Goal: Task Accomplishment & Management: Complete application form

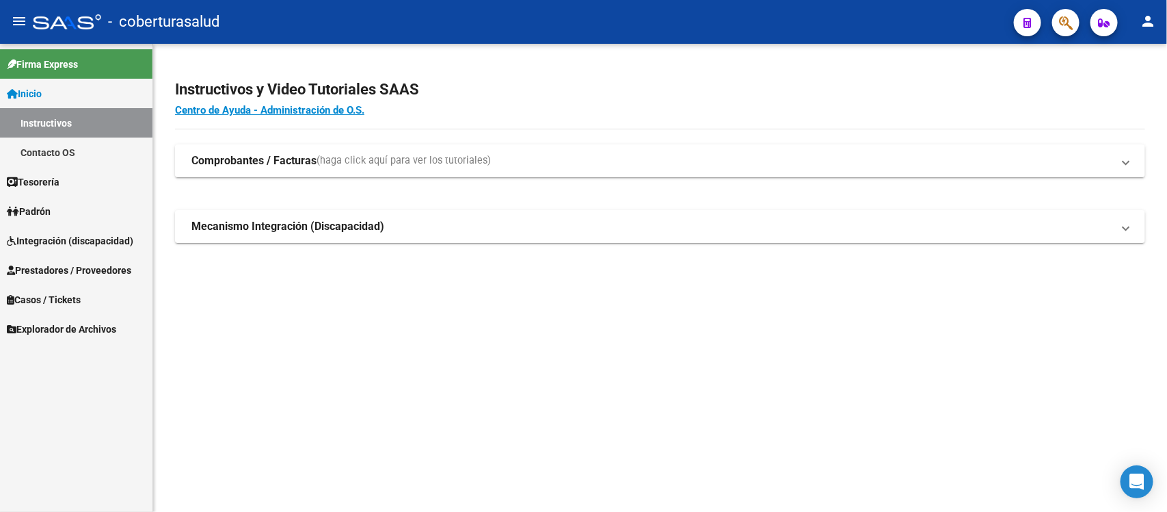
click at [60, 240] on span "Integración (discapacidad)" at bounding box center [70, 240] width 127 height 15
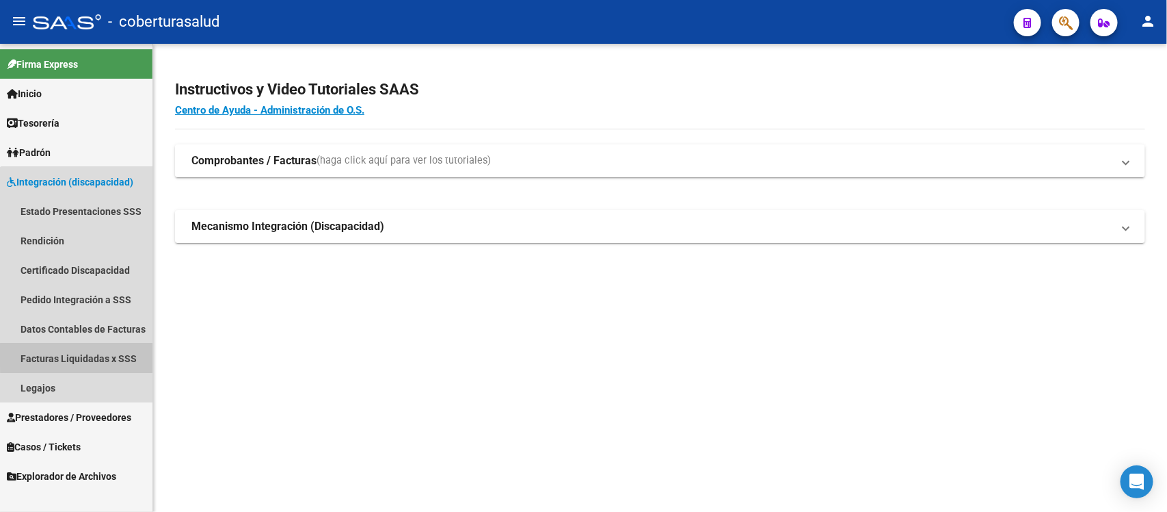
click at [114, 356] on link "Facturas Liquidadas x SSS" at bounding box center [76, 357] width 153 height 29
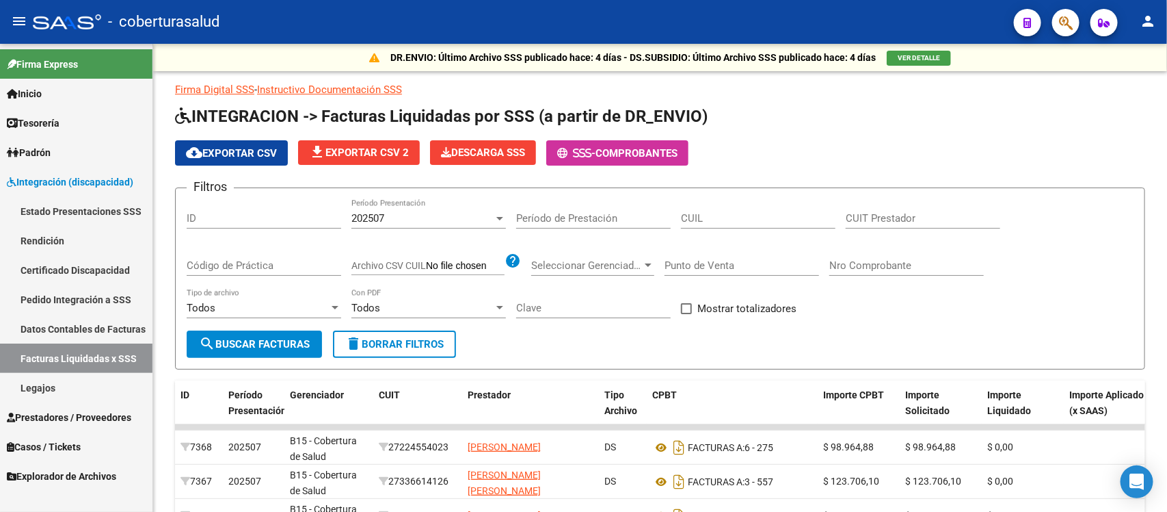
click at [88, 211] on link "Estado Presentaciones SSS" at bounding box center [76, 210] width 153 height 29
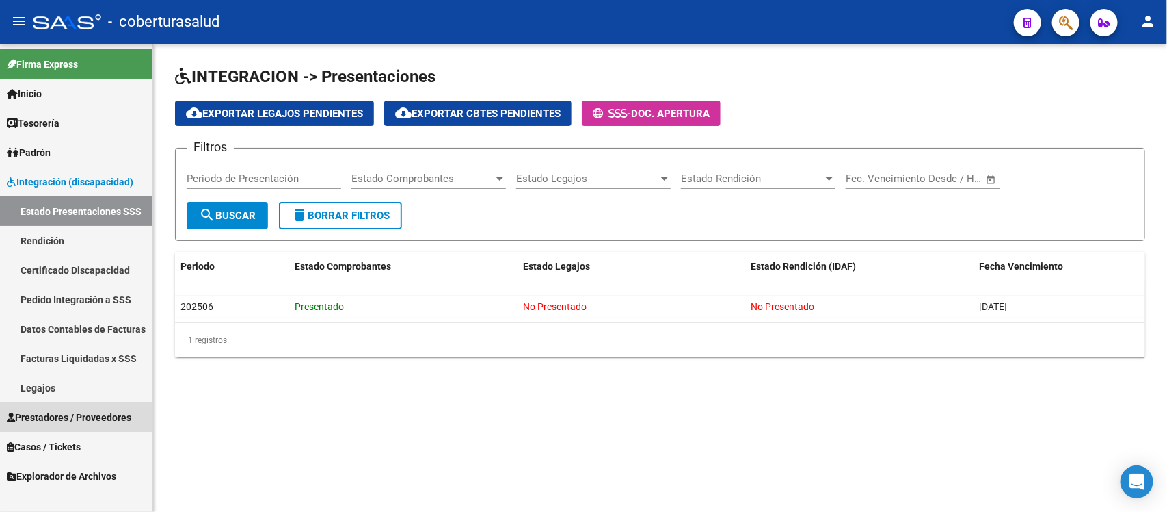
click at [94, 407] on link "Prestadores / Proveedores" at bounding box center [76, 416] width 153 height 29
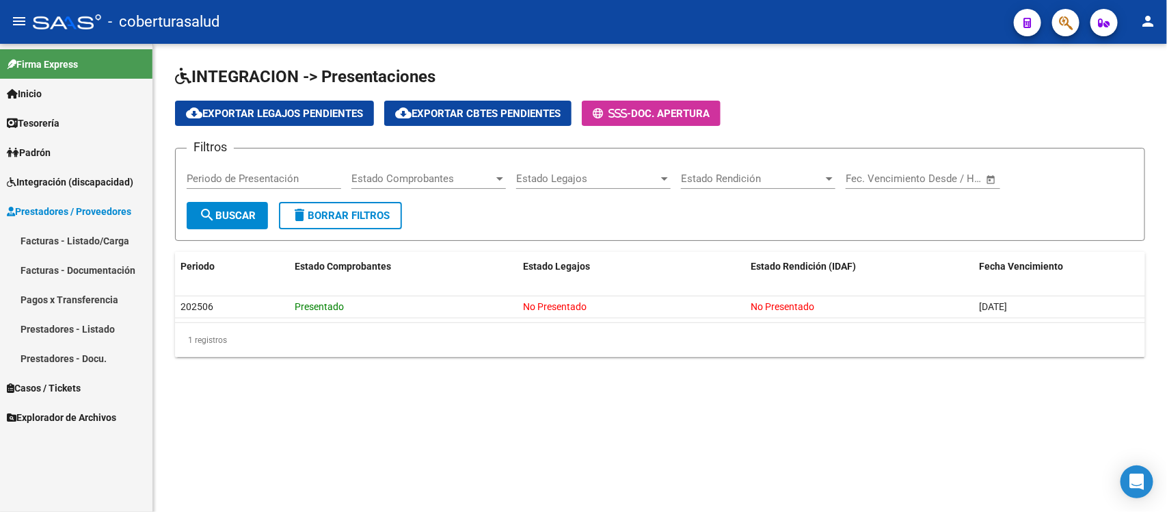
click at [89, 245] on link "Facturas - Listado/Carga" at bounding box center [76, 240] width 153 height 29
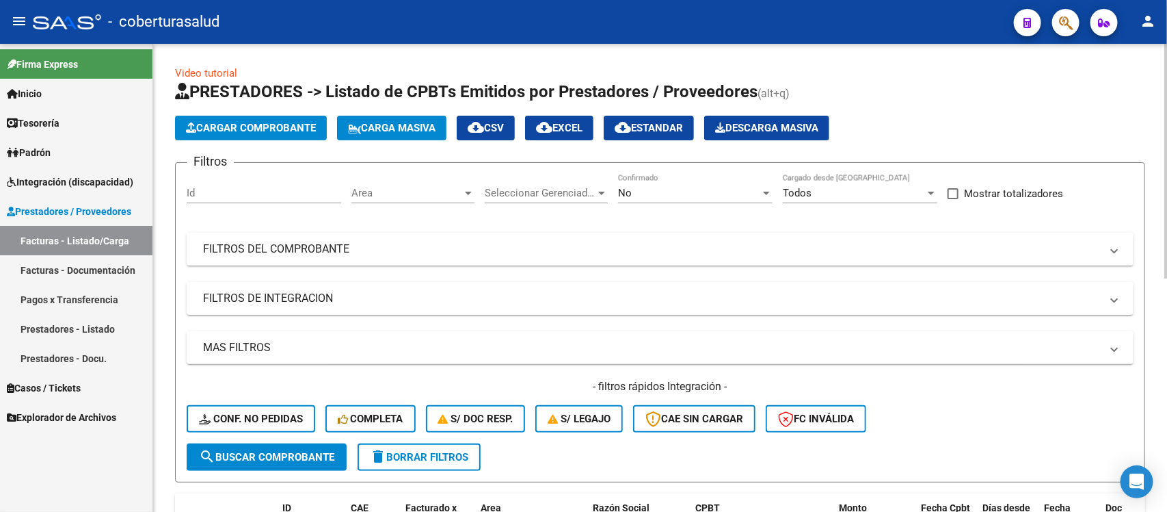
click at [715, 200] on div "No Confirmado" at bounding box center [695, 188] width 155 height 29
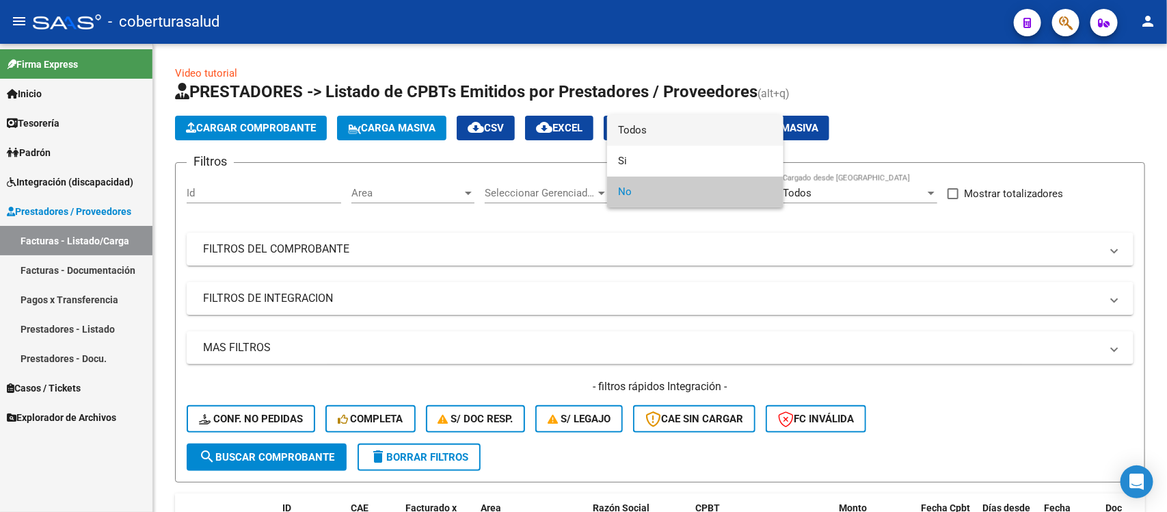
click at [693, 132] on span "Todos" at bounding box center [695, 130] width 155 height 31
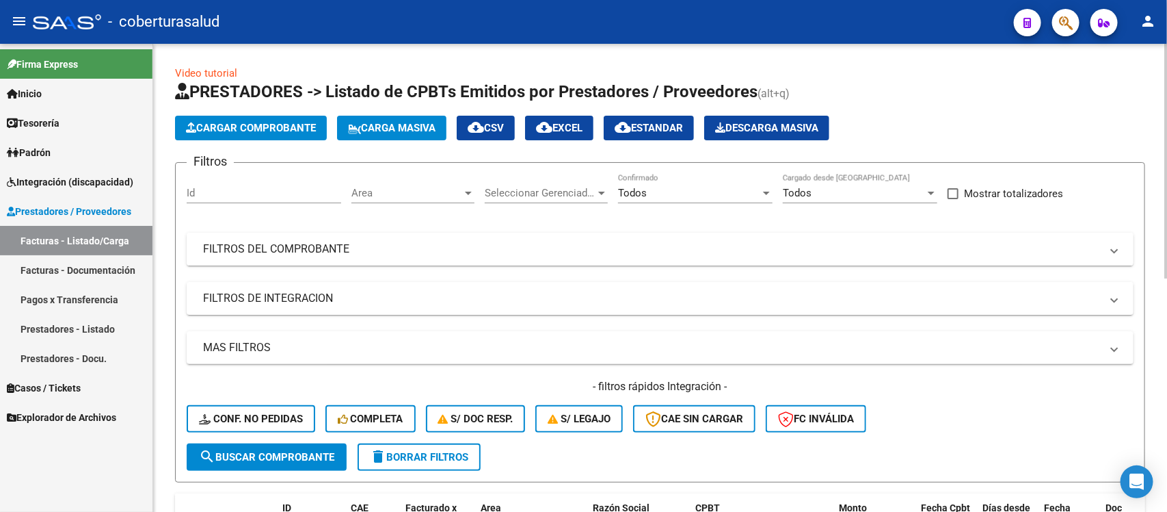
click at [685, 243] on mat-panel-title "FILTROS DEL COMPROBANTE" at bounding box center [652, 248] width 898 height 15
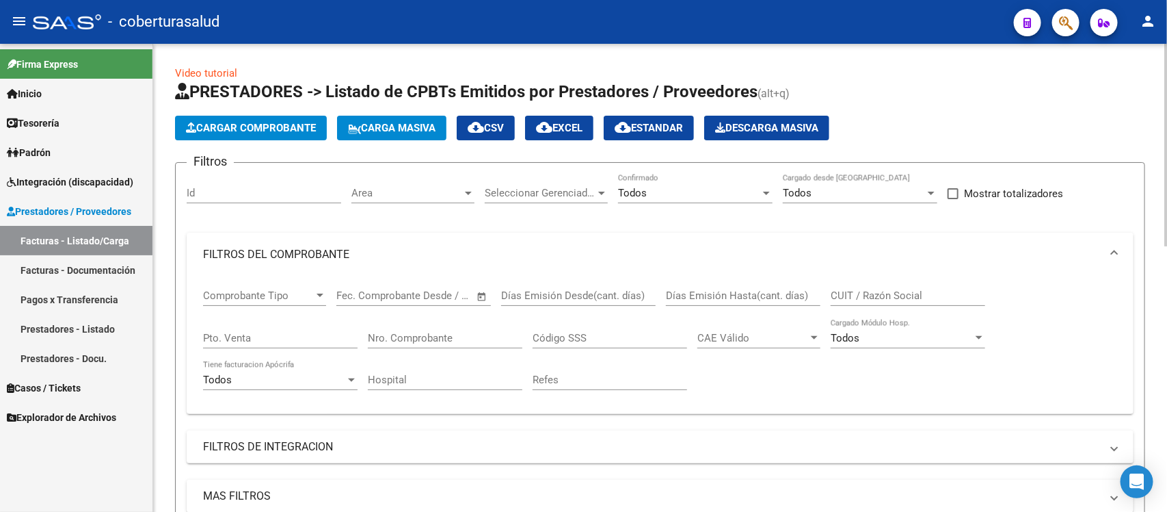
click at [890, 292] on input "CUIT / Razón Social" at bounding box center [908, 295] width 155 height 12
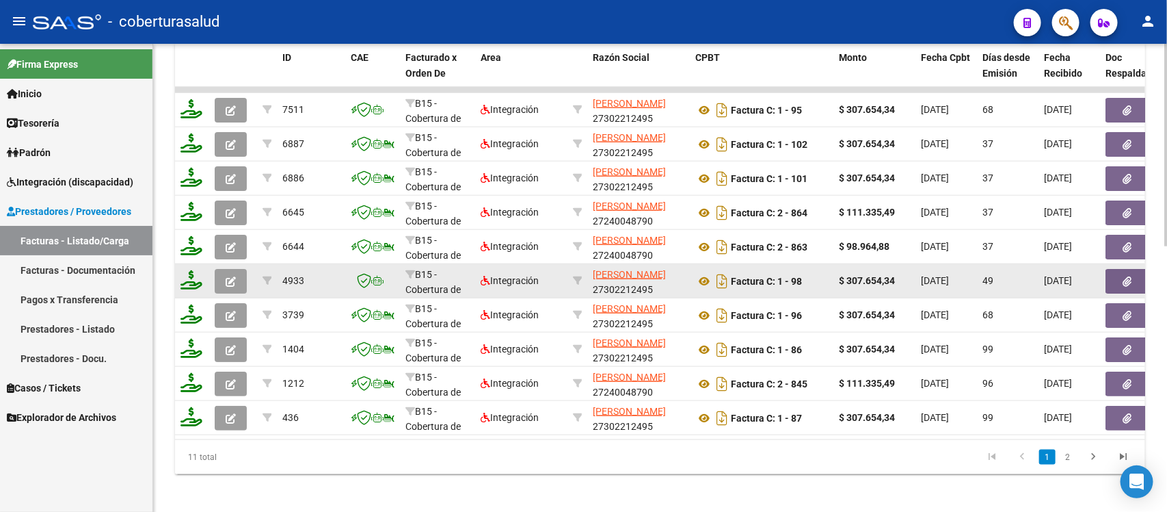
type input "[PERSON_NAME]"
click at [229, 276] on icon "button" at bounding box center [231, 281] width 10 height 10
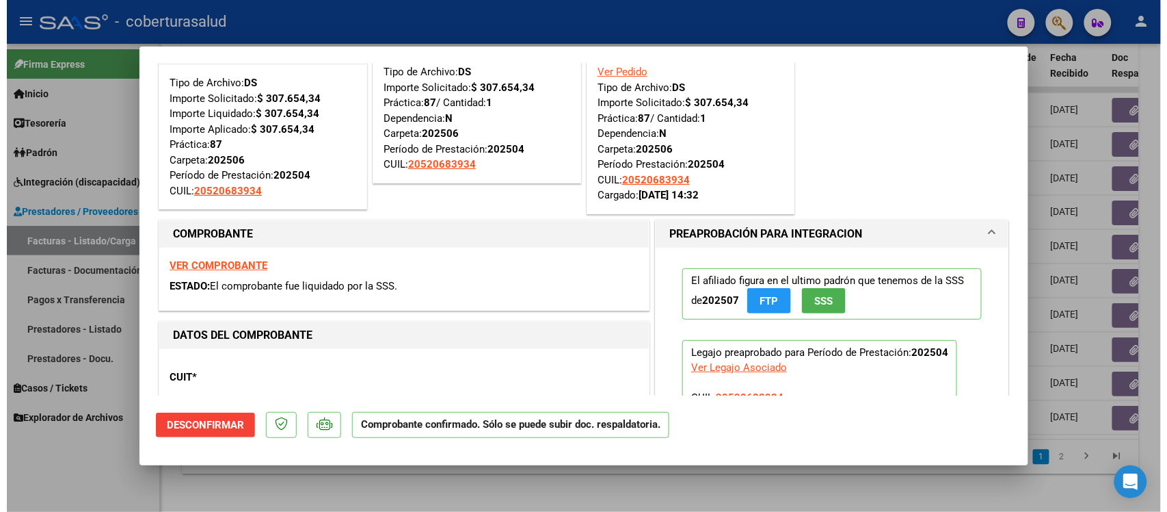
scroll to position [85, 0]
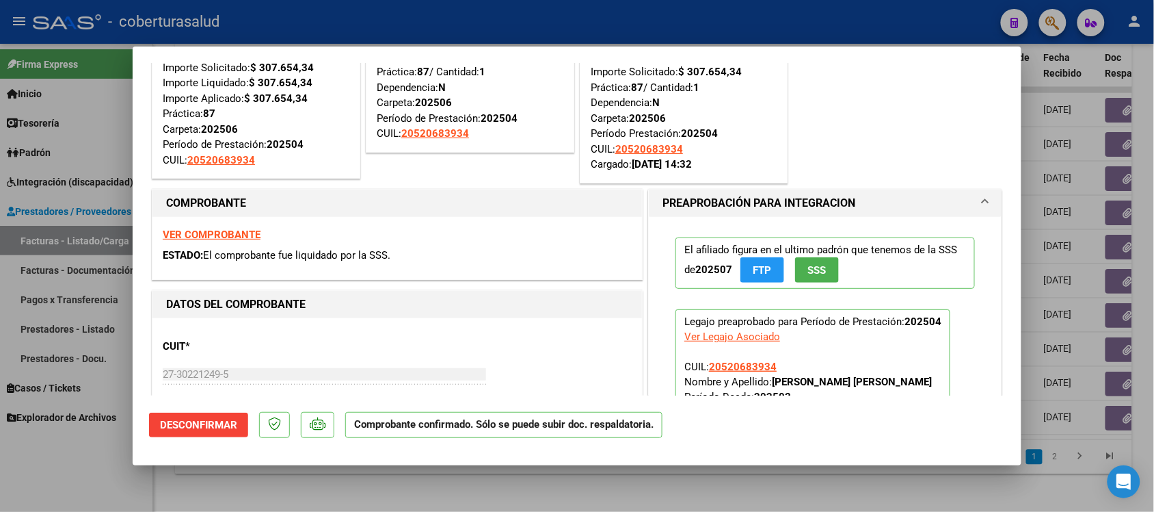
type input "$ 0,00"
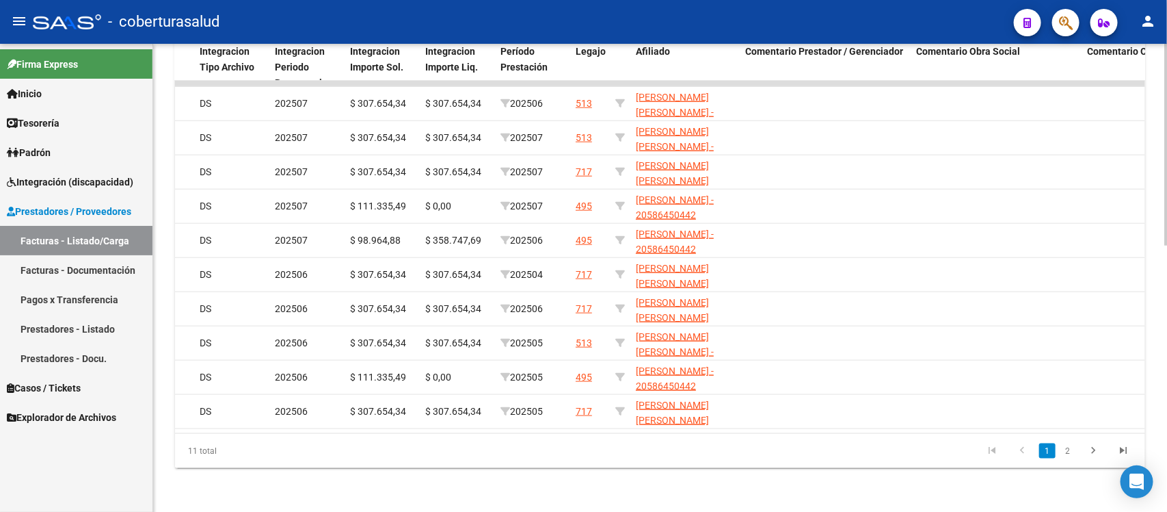
scroll to position [0, 1628]
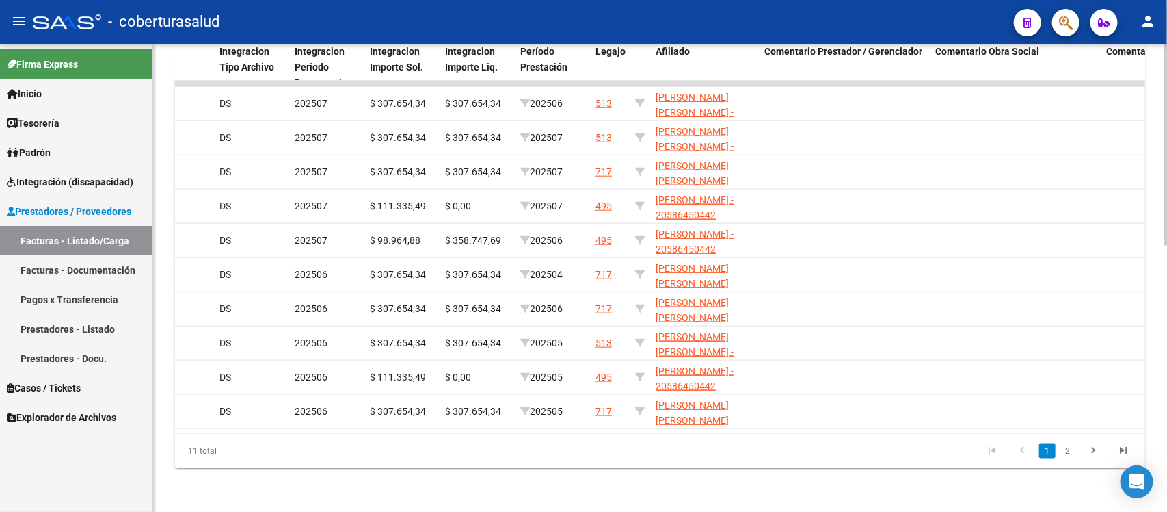
click at [1061, 445] on link "2" at bounding box center [1068, 450] width 16 height 15
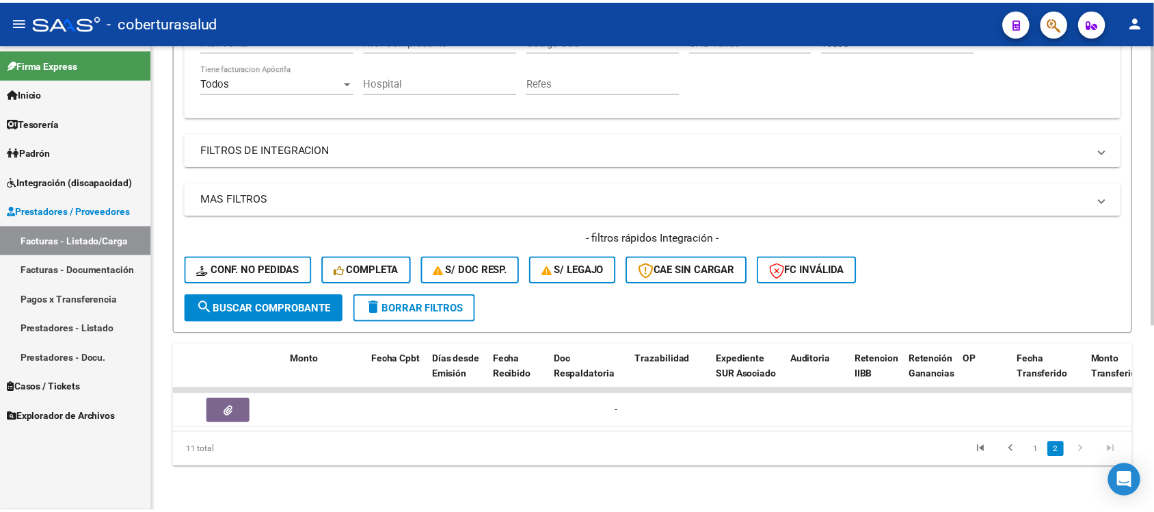
scroll to position [0, 0]
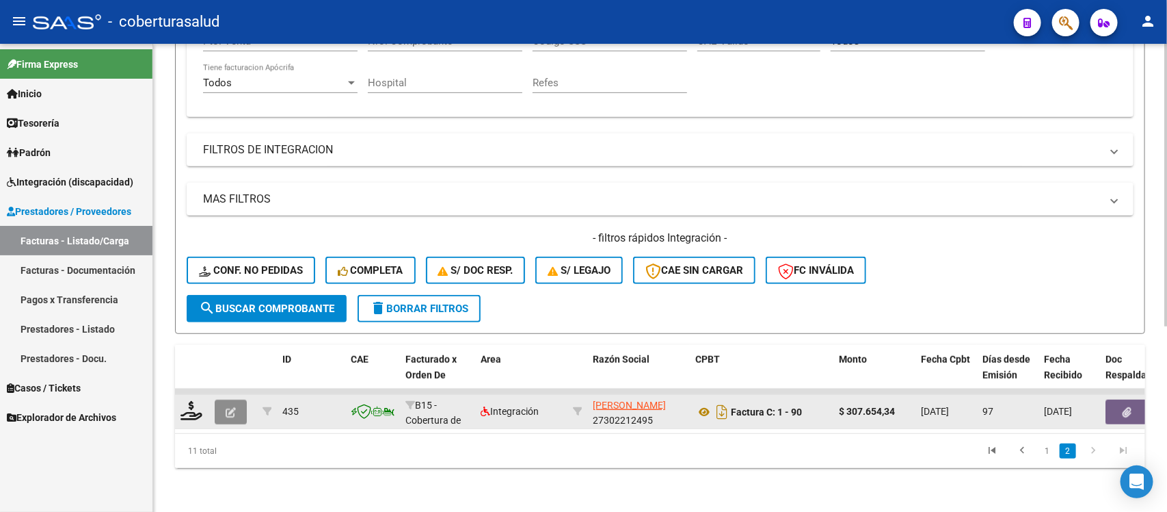
click at [226, 407] on icon "button" at bounding box center [231, 412] width 10 height 10
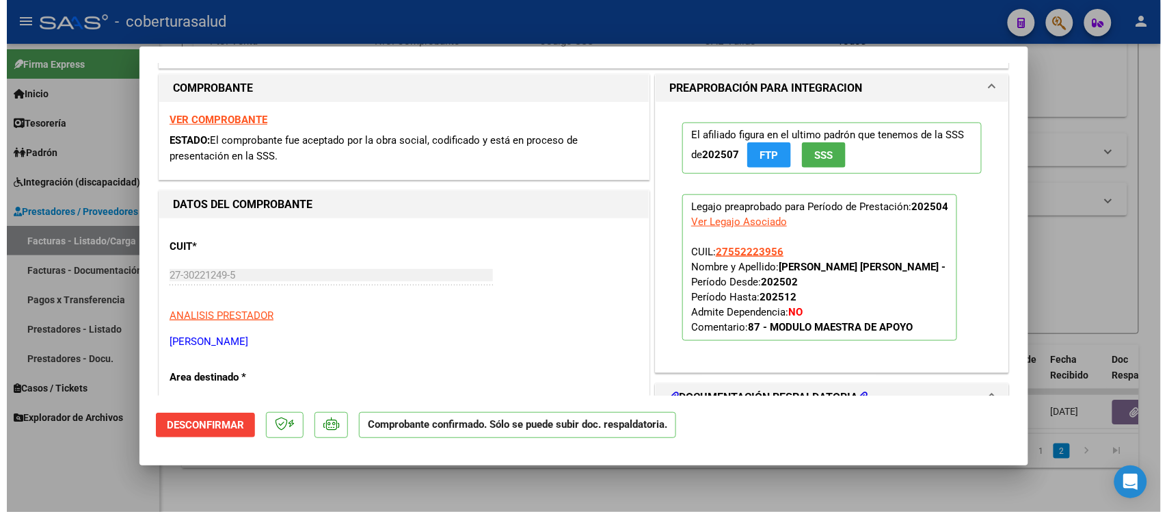
scroll to position [342, 0]
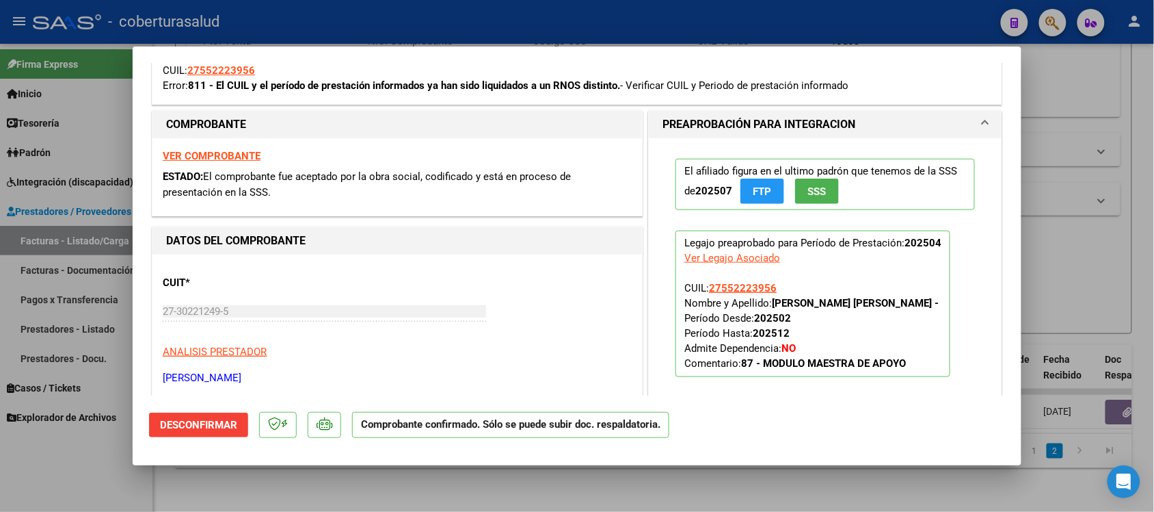
click at [216, 159] on strong "VER COMPROBANTE" at bounding box center [212, 156] width 98 height 12
type input "$ 0,00"
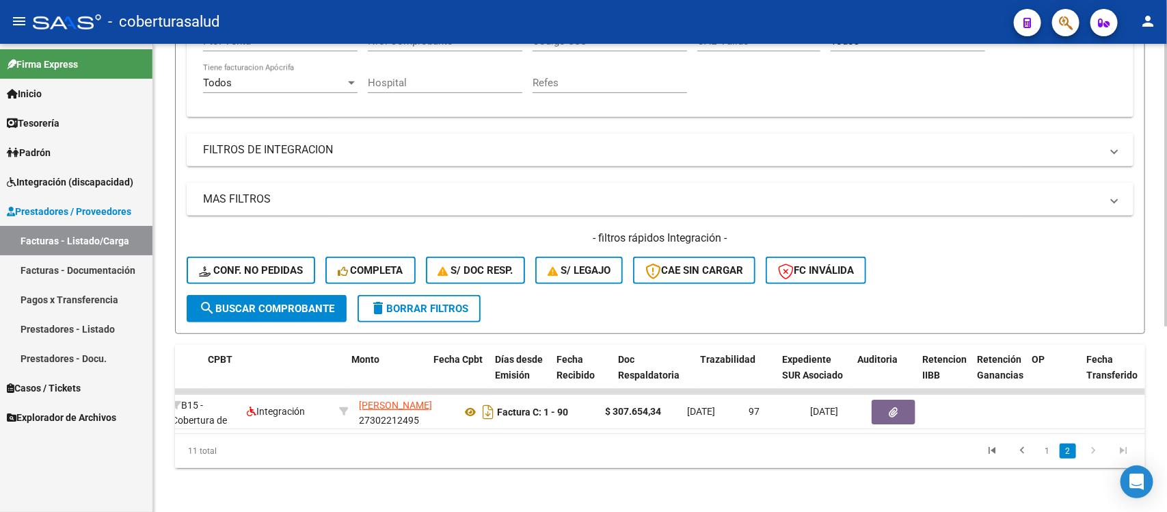
scroll to position [0, 0]
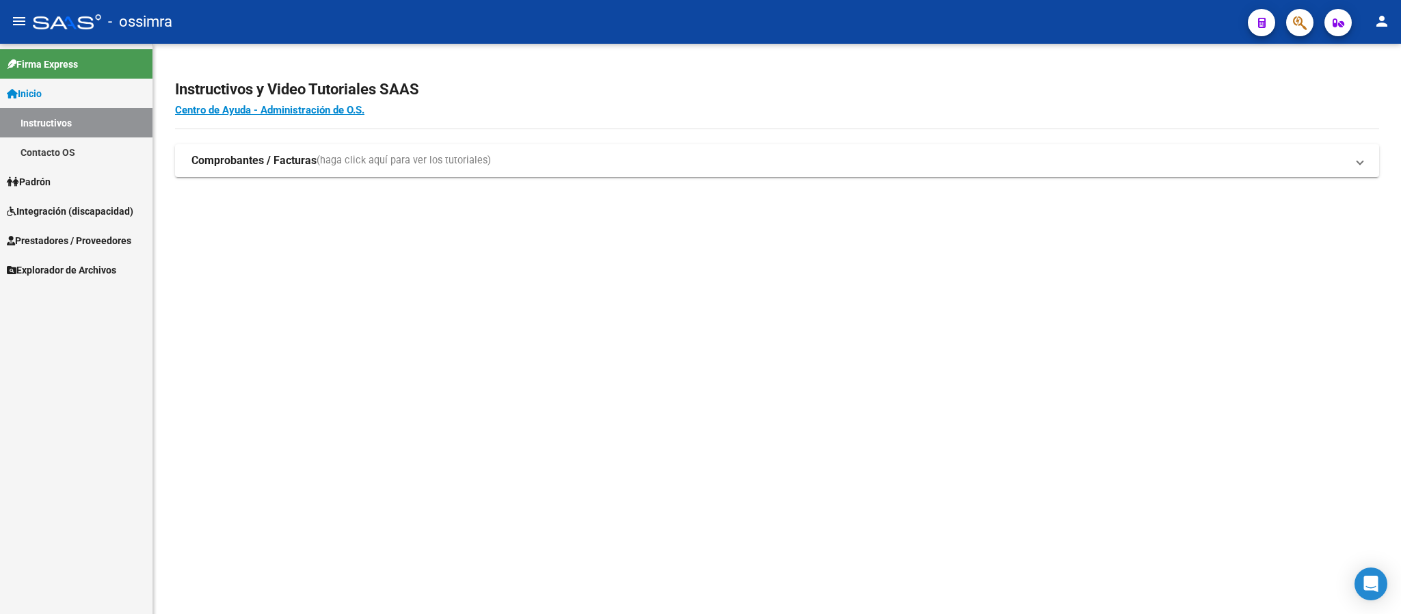
click at [75, 209] on span "Integración (discapacidad)" at bounding box center [70, 211] width 127 height 15
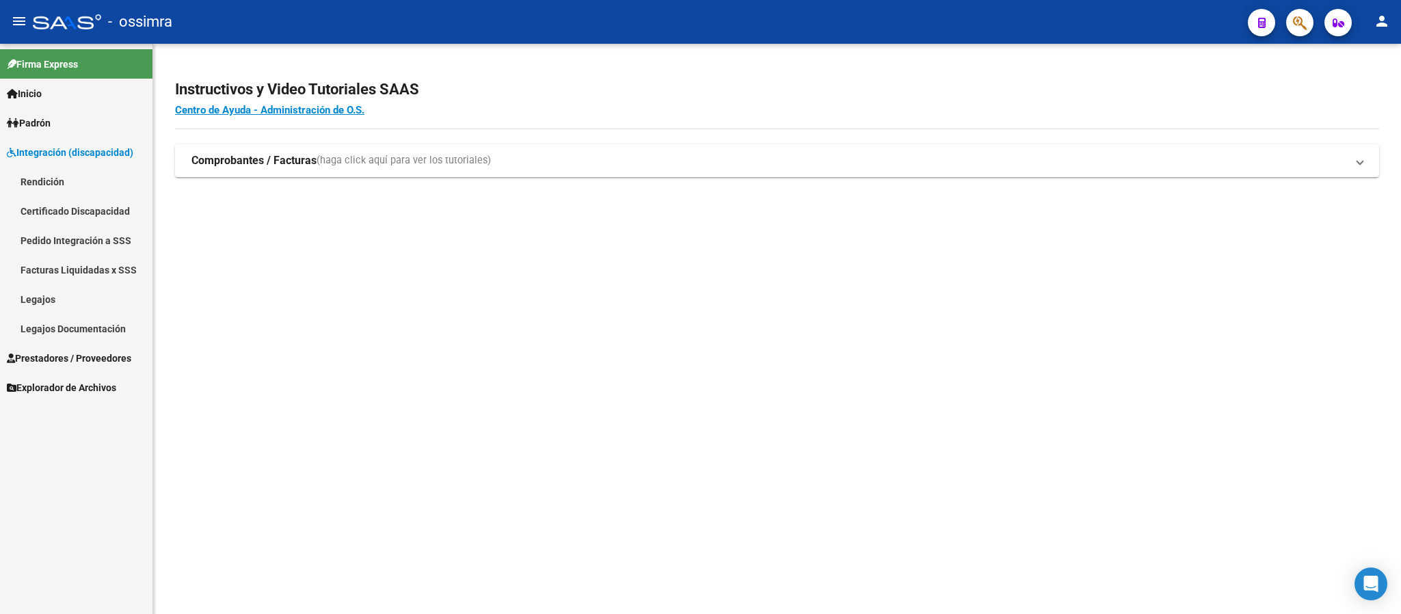
click at [75, 146] on span "Integración (discapacidad)" at bounding box center [70, 152] width 127 height 15
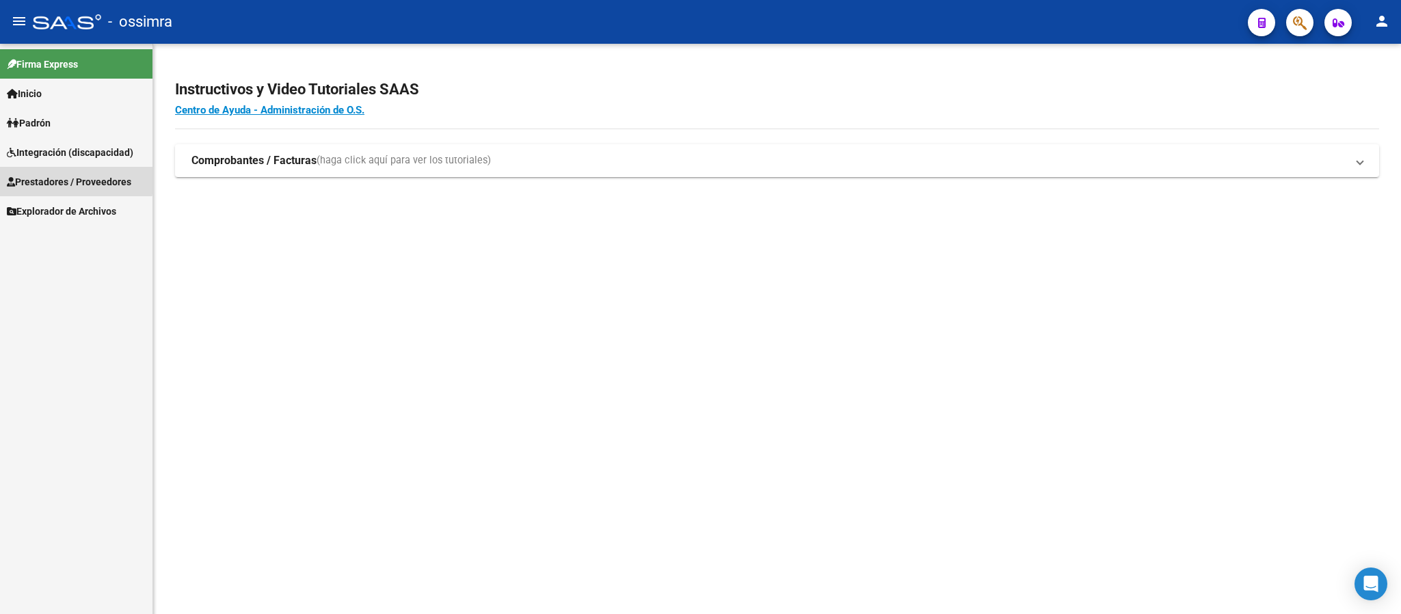
click at [68, 179] on span "Prestadores / Proveedores" at bounding box center [69, 181] width 124 height 15
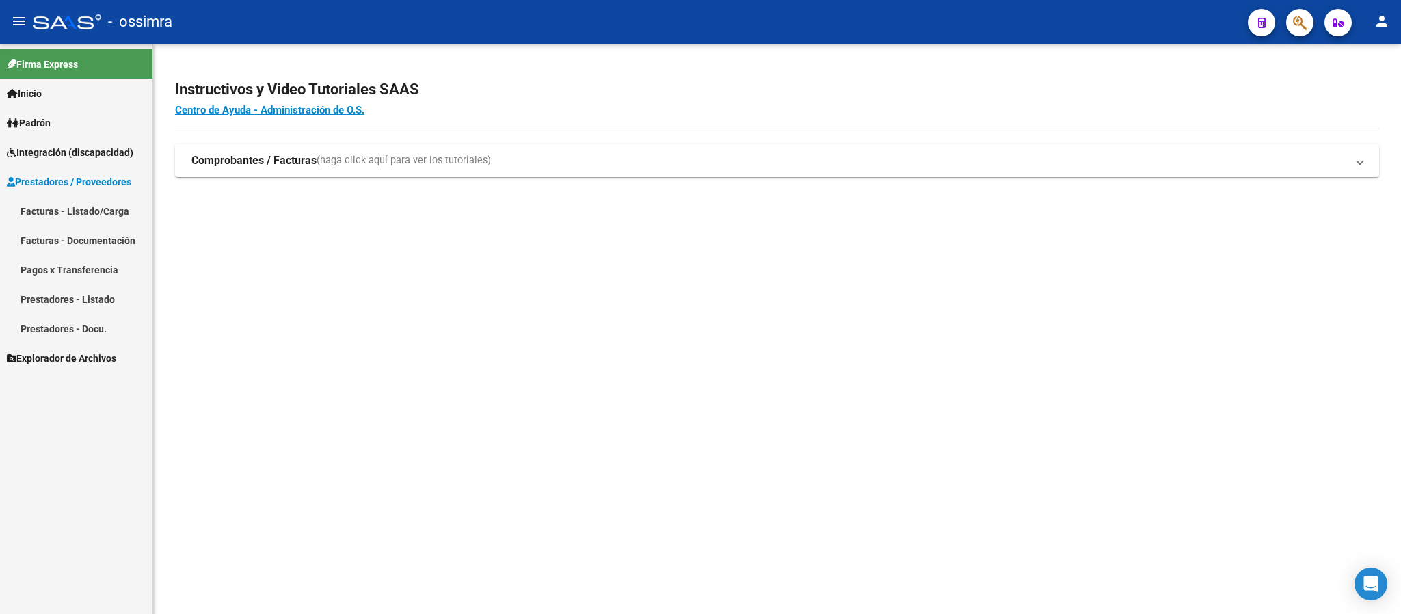
click at [68, 204] on link "Facturas - Listado/Carga" at bounding box center [76, 210] width 153 height 29
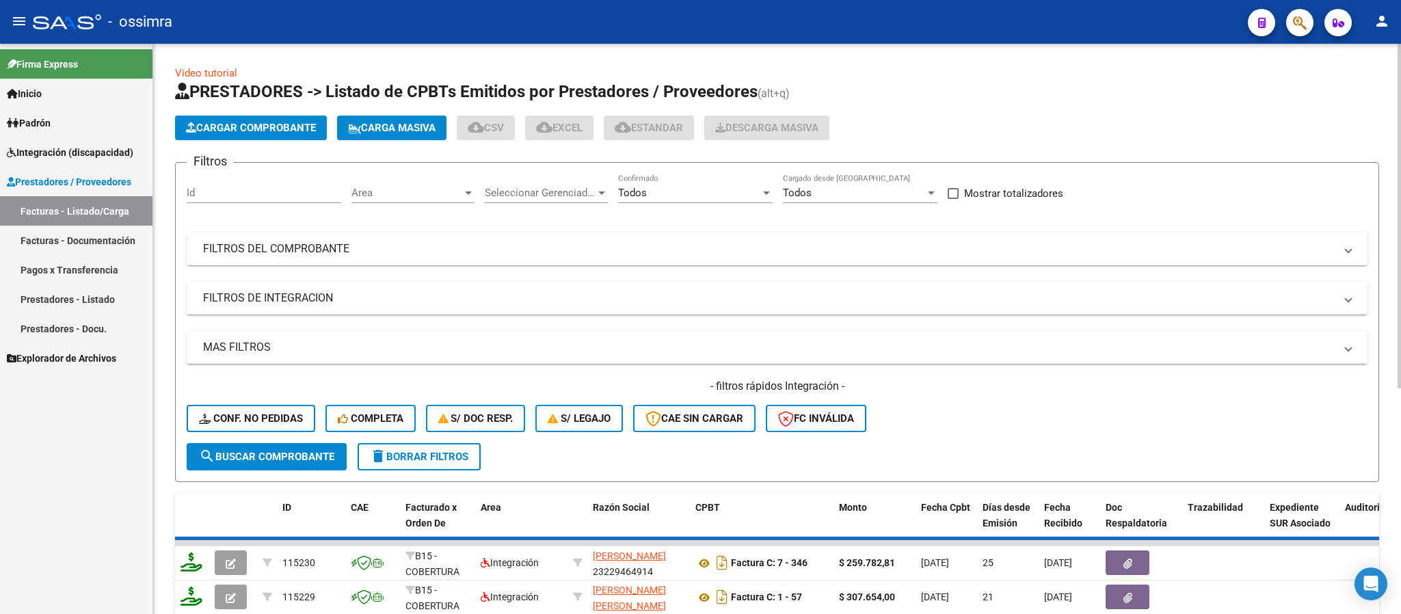
click at [914, 243] on mat-panel-title "FILTROS DEL COMPROBANTE" at bounding box center [769, 248] width 1132 height 15
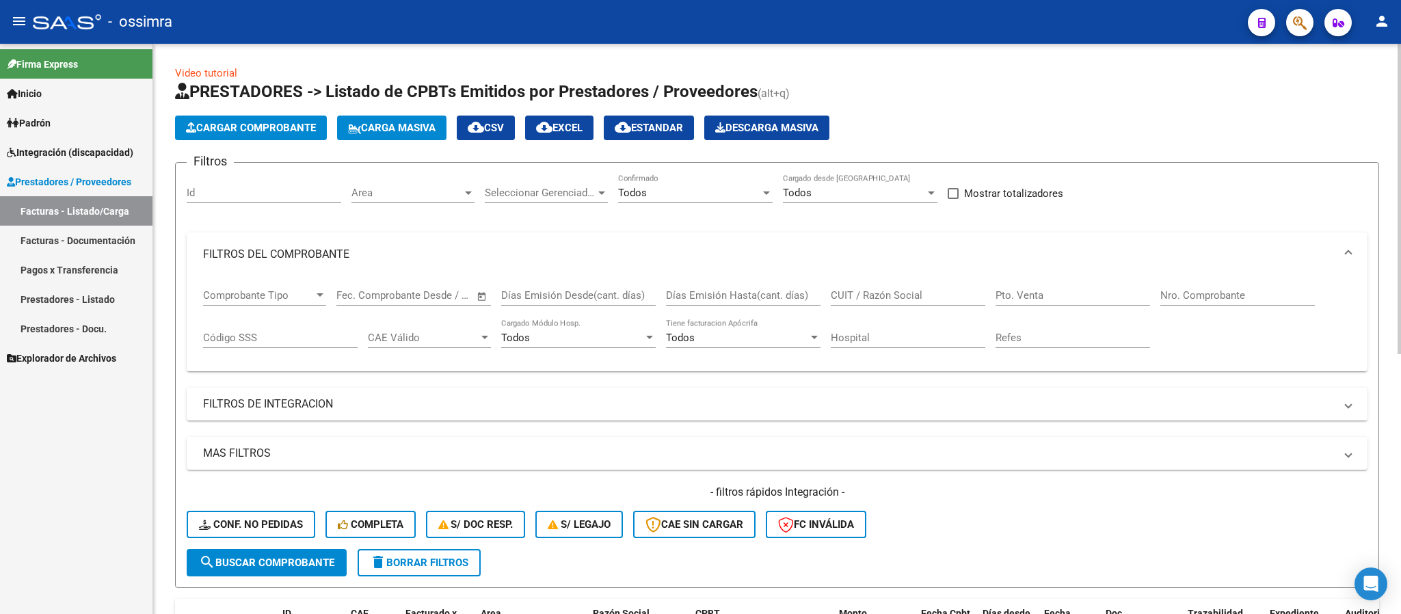
drag, startPoint x: 1050, startPoint y: 298, endPoint x: 1039, endPoint y: 297, distance: 11.6
click at [1050, 297] on input "Pto. Venta" at bounding box center [1073, 295] width 155 height 12
click at [885, 300] on input "CUIT / Razón Social" at bounding box center [908, 295] width 155 height 12
paste input "27302212495"
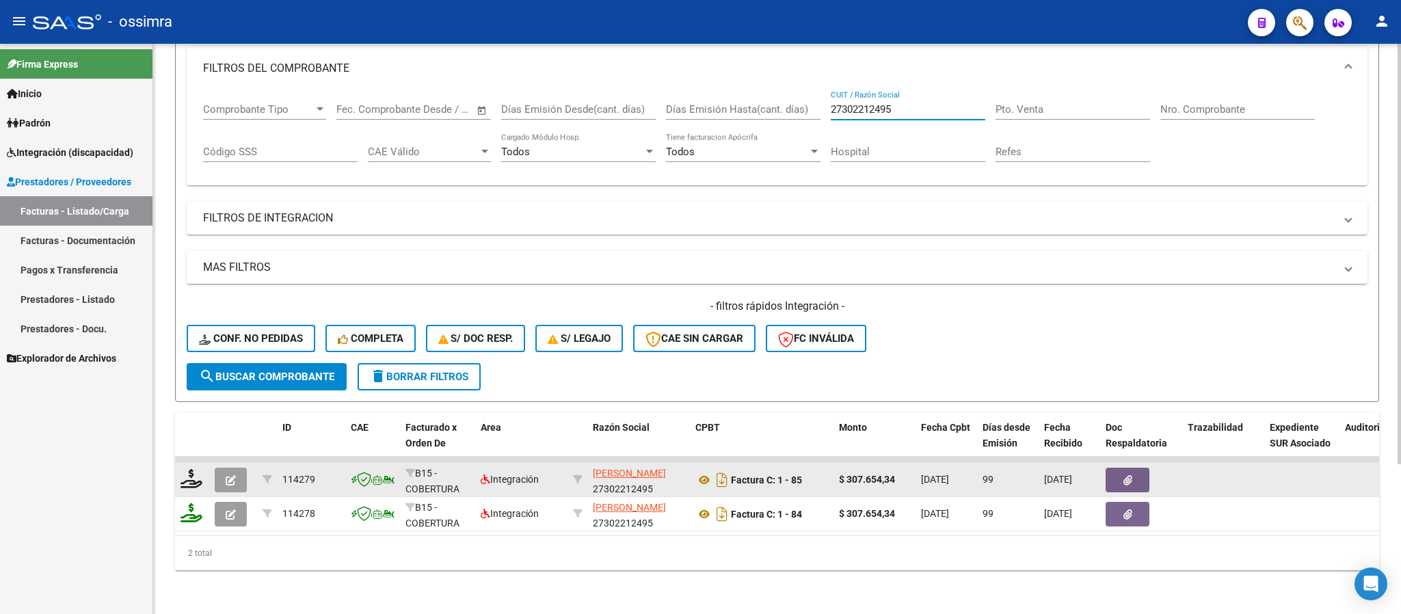
type input "27302212495"
click at [222, 468] on button "button" at bounding box center [231, 480] width 32 height 25
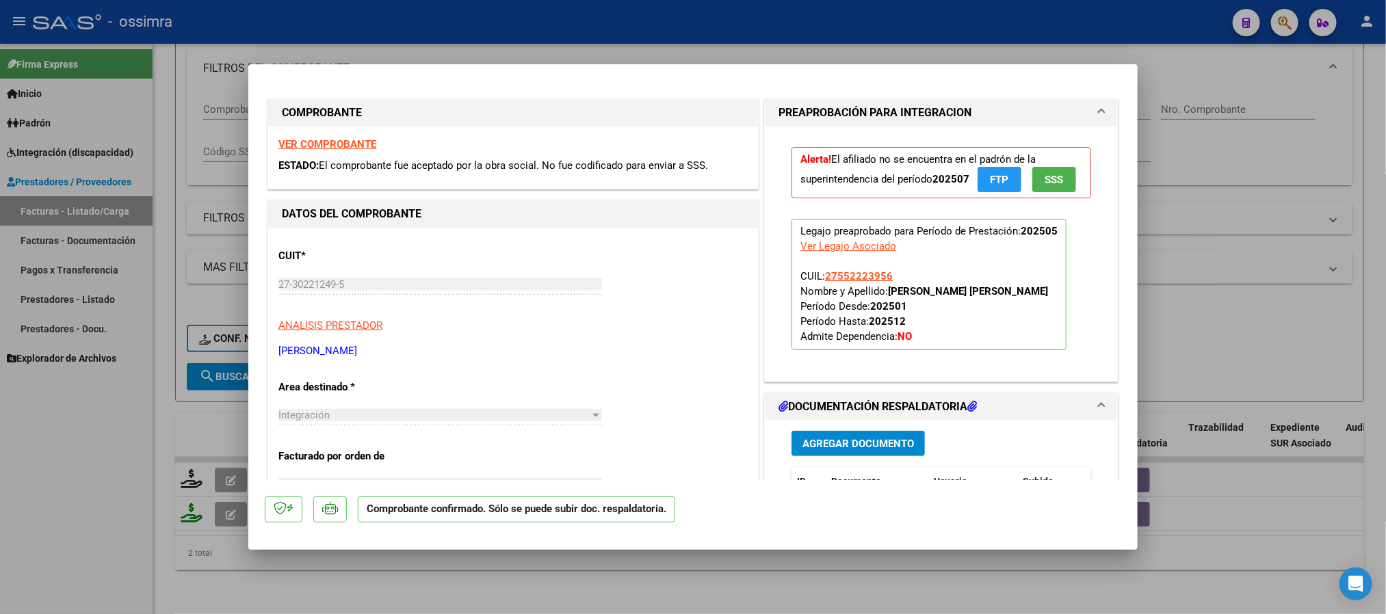
type input "$ 0,00"
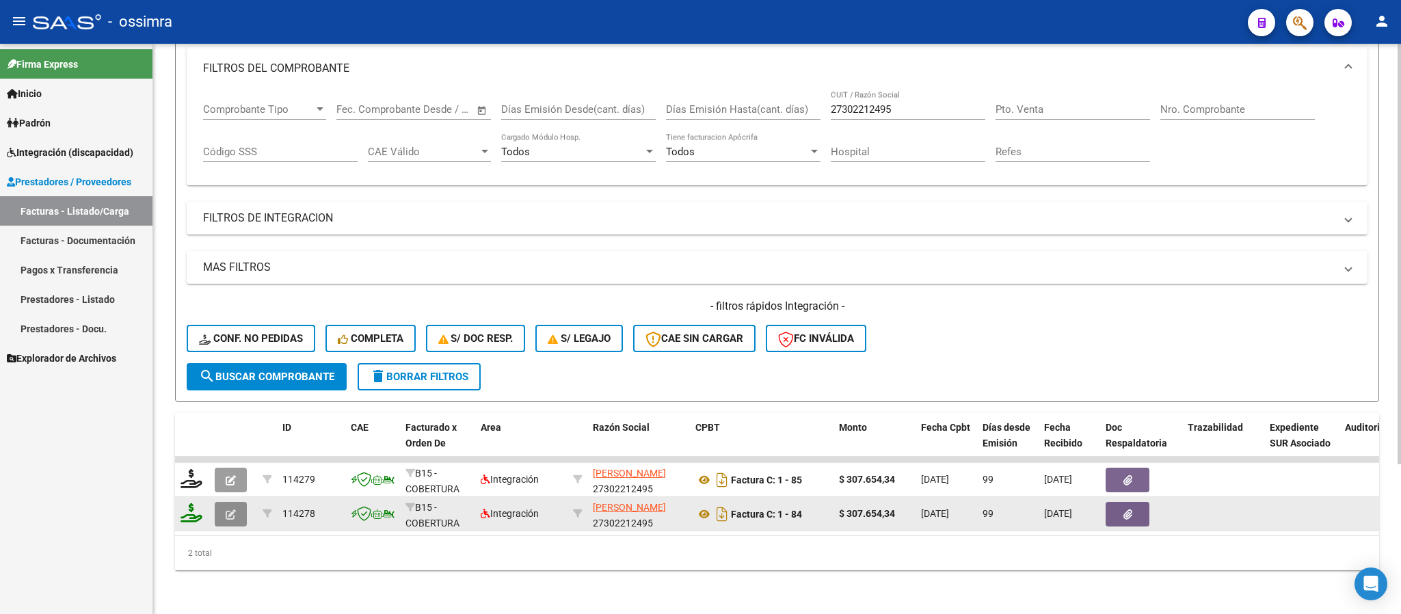
click at [238, 502] on button "button" at bounding box center [231, 514] width 32 height 25
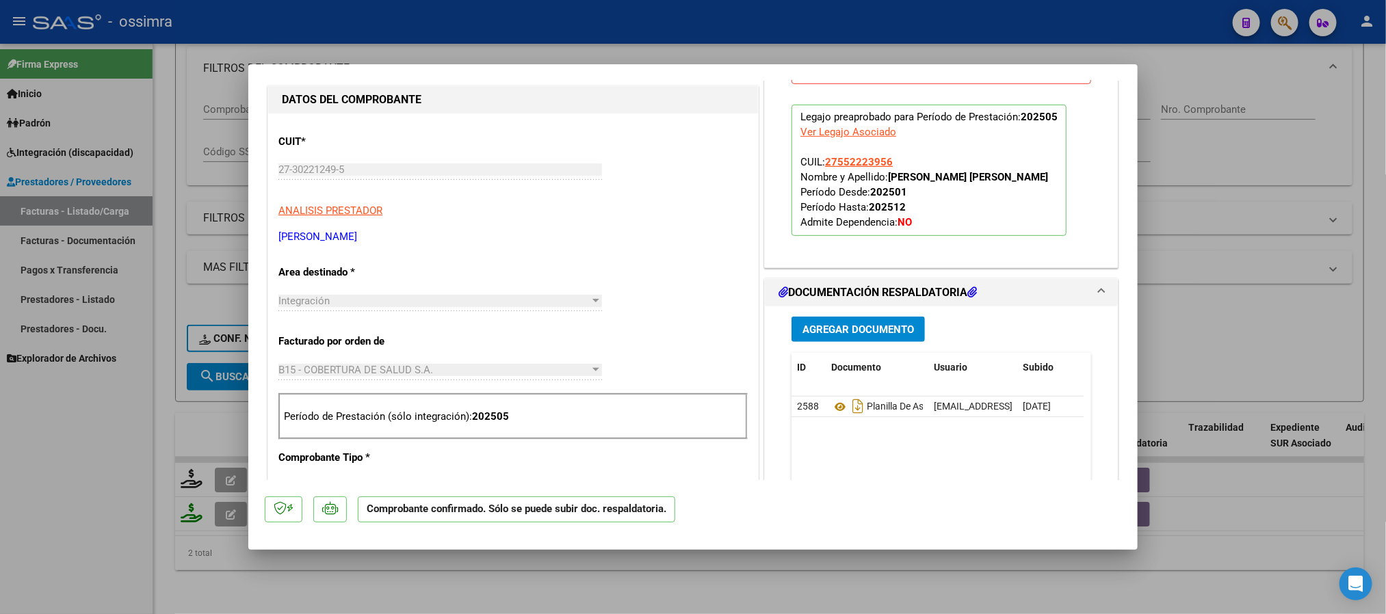
scroll to position [205, 0]
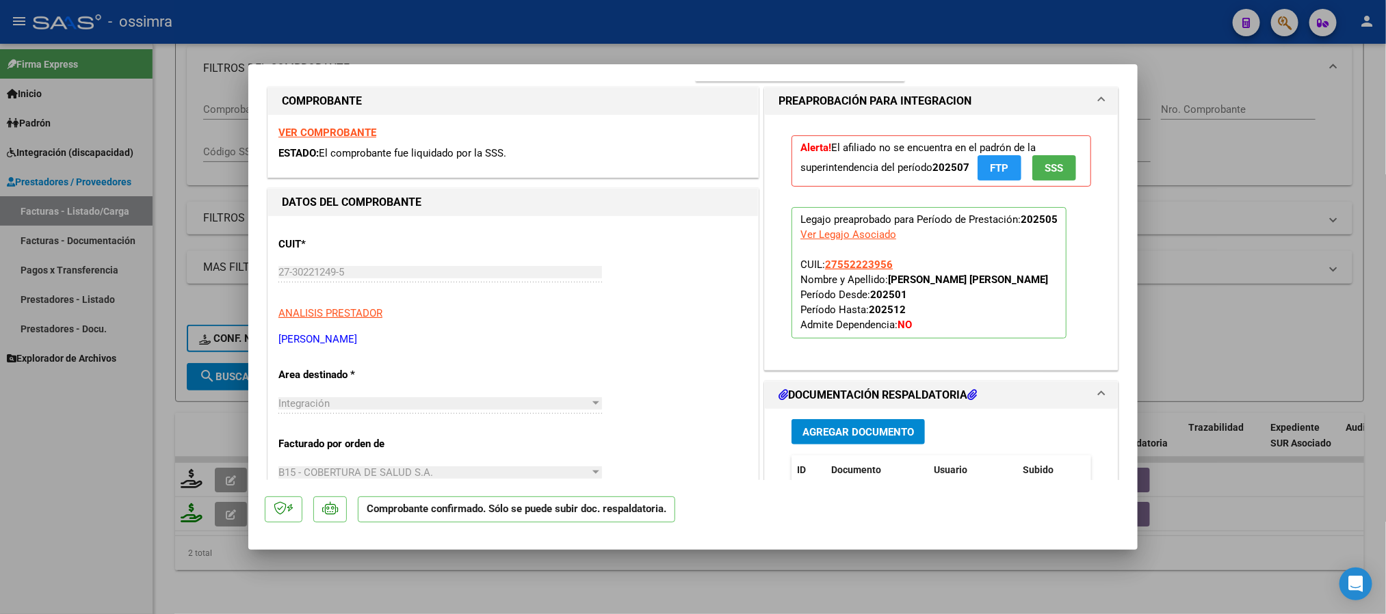
click at [345, 134] on strong "VER COMPROBANTE" at bounding box center [327, 133] width 98 height 12
type input "$ 0,00"
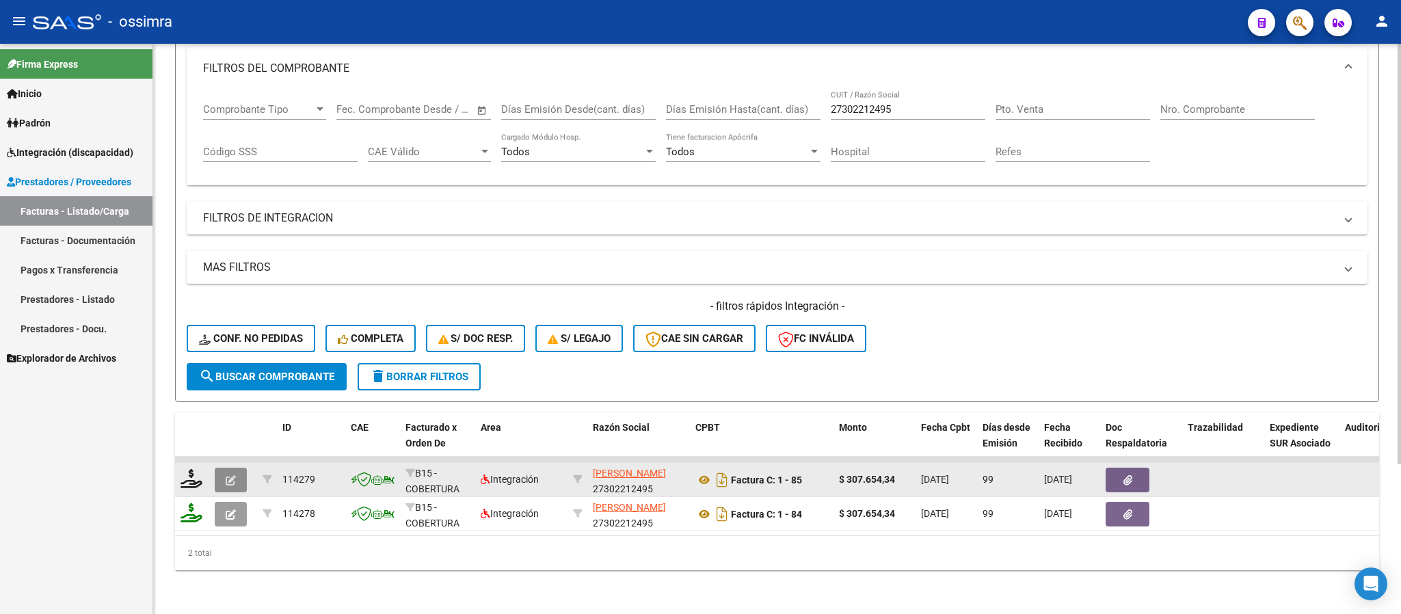
click at [226, 475] on icon "button" at bounding box center [231, 480] width 10 height 10
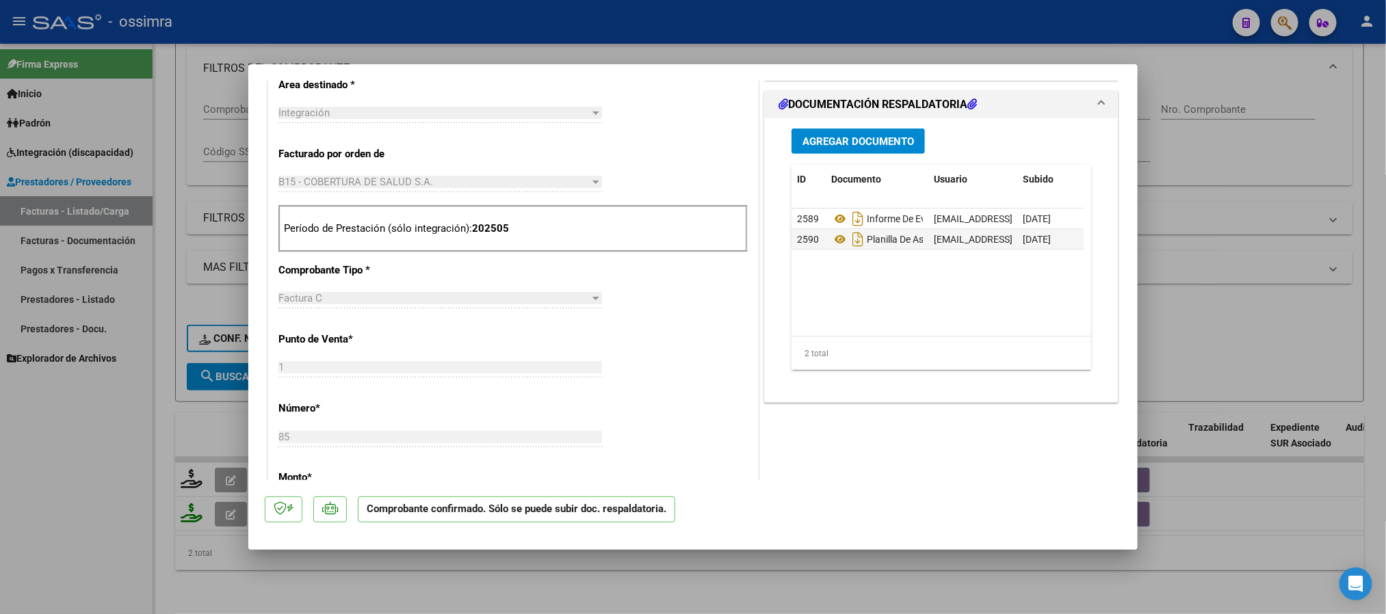
scroll to position [308, 0]
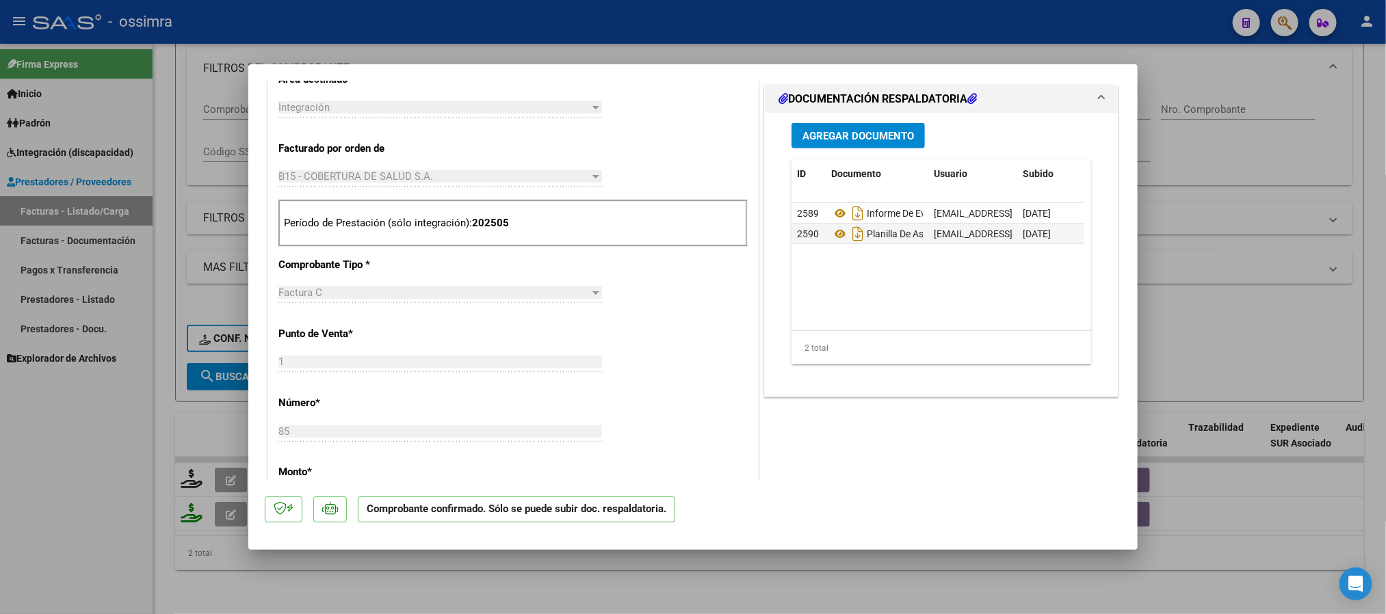
type input "$ 0,00"
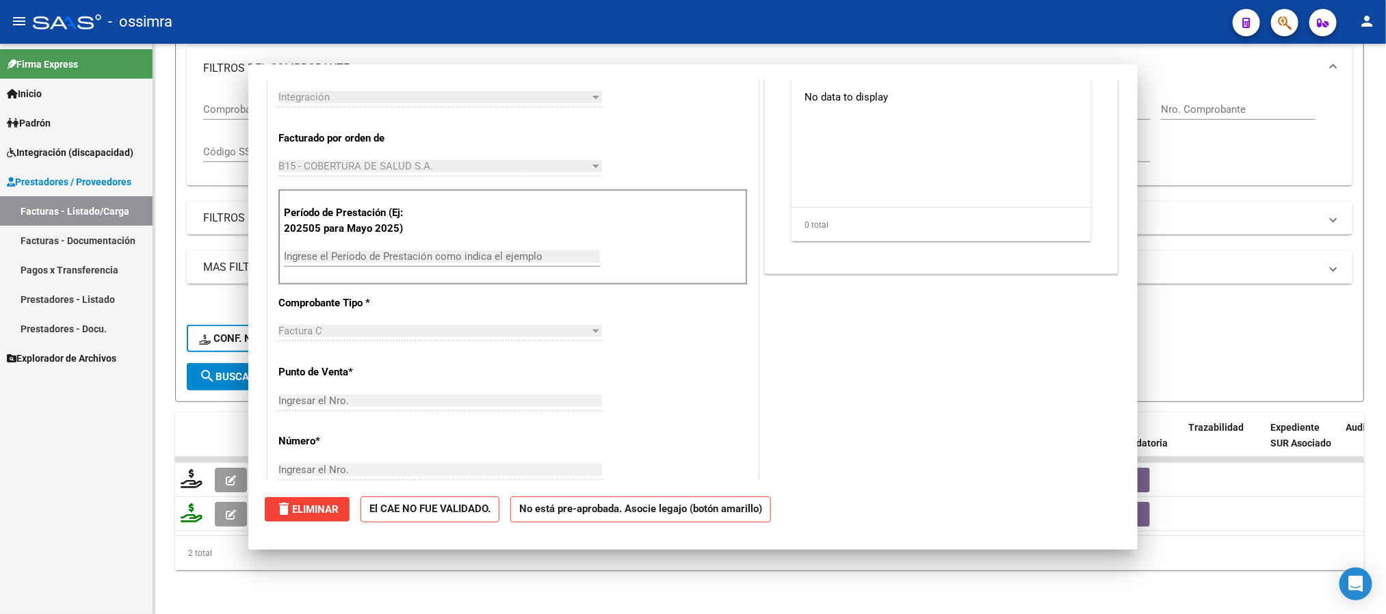
scroll to position [0, 0]
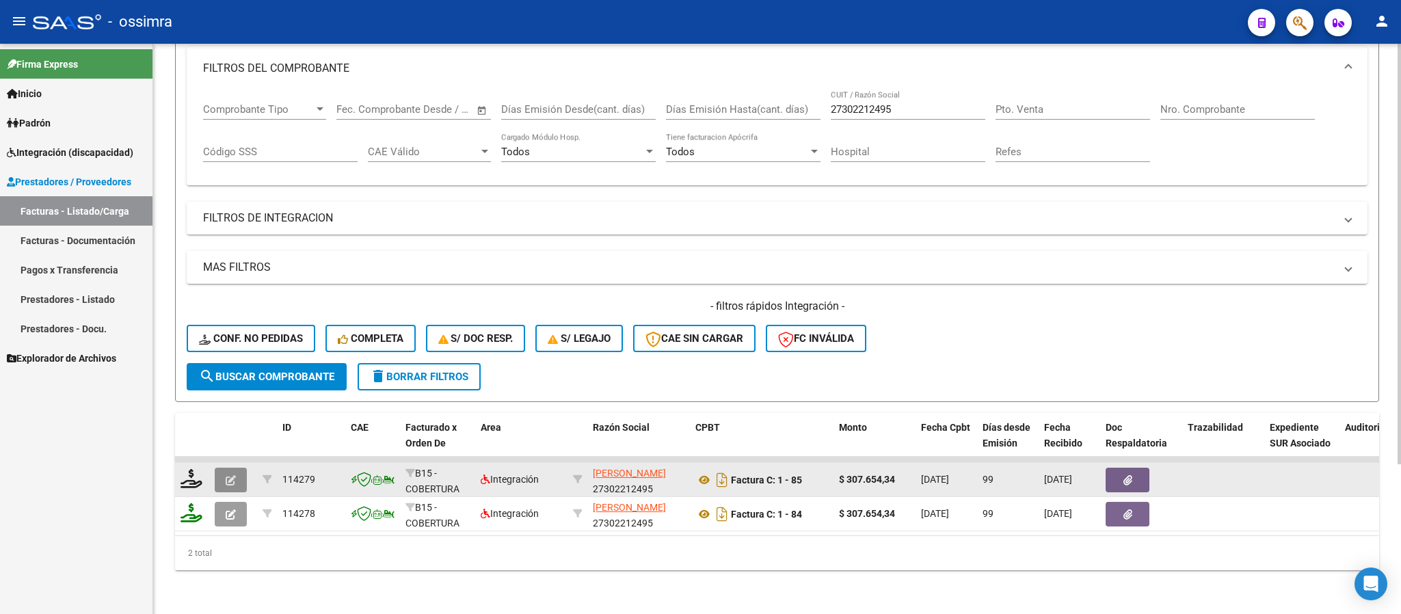
click at [234, 470] on button "button" at bounding box center [231, 480] width 32 height 25
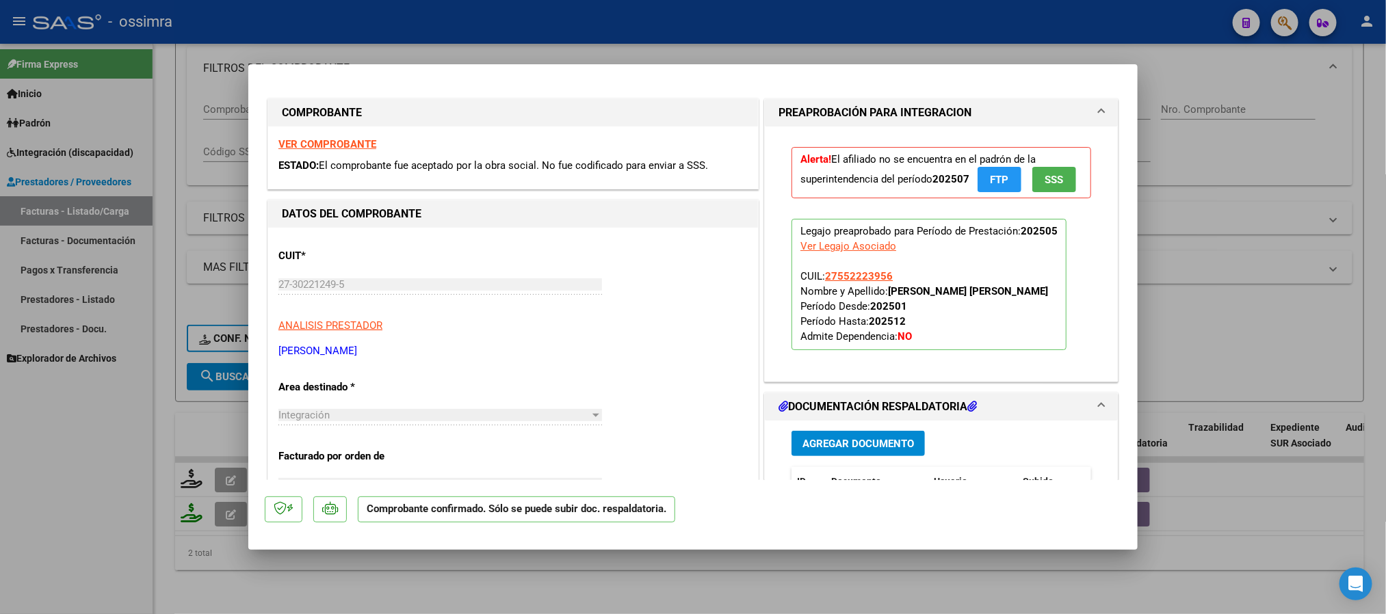
type input "$ 0,00"
